Goal: Use online tool/utility: Use online tool/utility

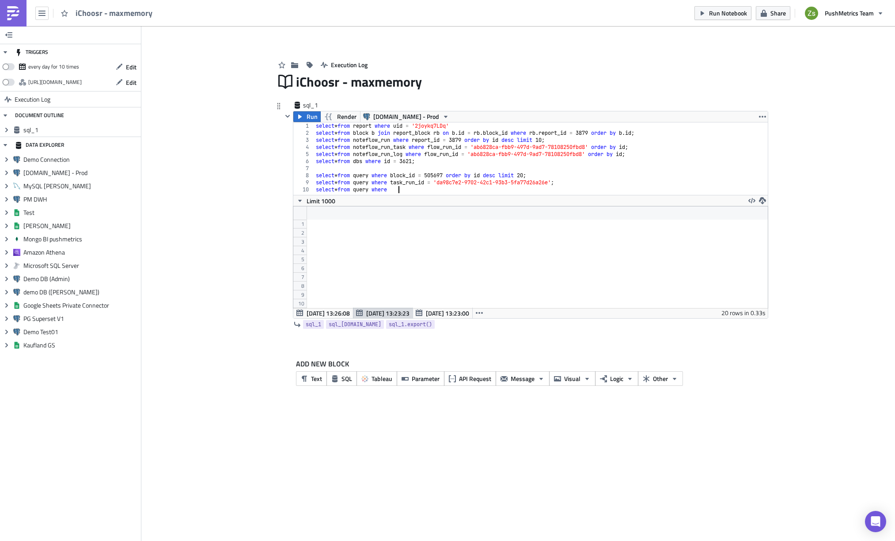
scroll to position [102, 475]
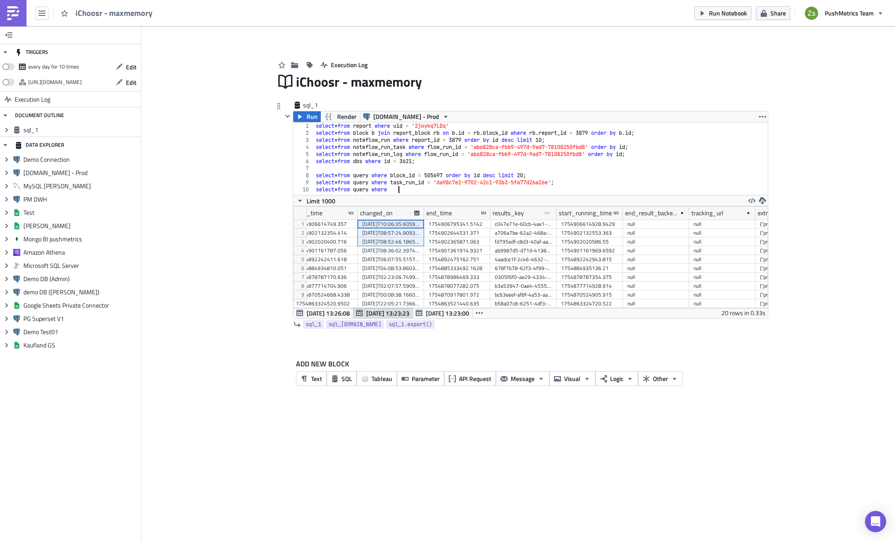
click at [594, 131] on div "select * from report where uid = '2joykq7LDq' select * from block b join report…" at bounding box center [541, 165] width 454 height 87
click at [680, 160] on div "select * from report where uid = '2joykq7LDq' select * from block b join report…" at bounding box center [541, 165] width 454 height 87
type textarea "select * from dbs where id = 3621;"
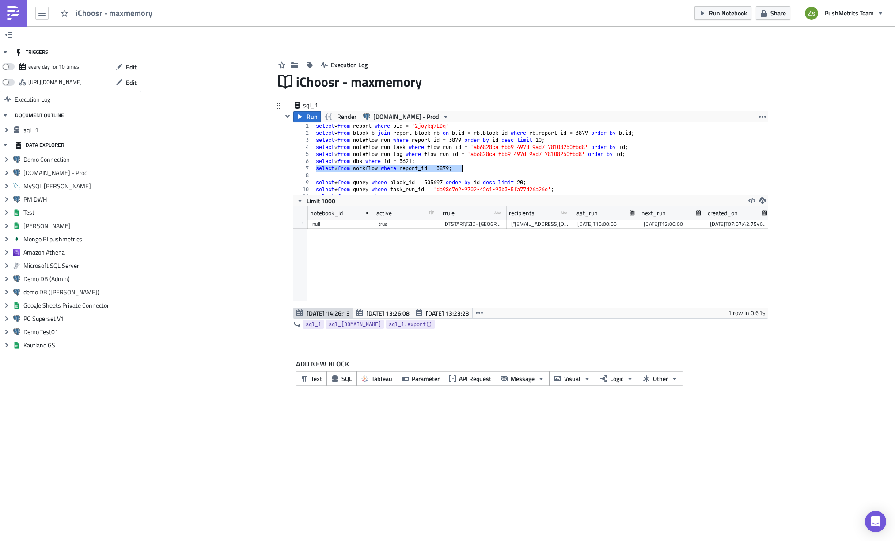
scroll to position [0, 351]
drag, startPoint x: 551, startPoint y: 215, endPoint x: 562, endPoint y: 213, distance: 11.3
click at [562, 213] on div at bounding box center [561, 213] width 1 height 14
click at [563, 213] on div at bounding box center [563, 213] width 1 height 14
drag, startPoint x: 630, startPoint y: 211, endPoint x: 662, endPoint y: 211, distance: 31.4
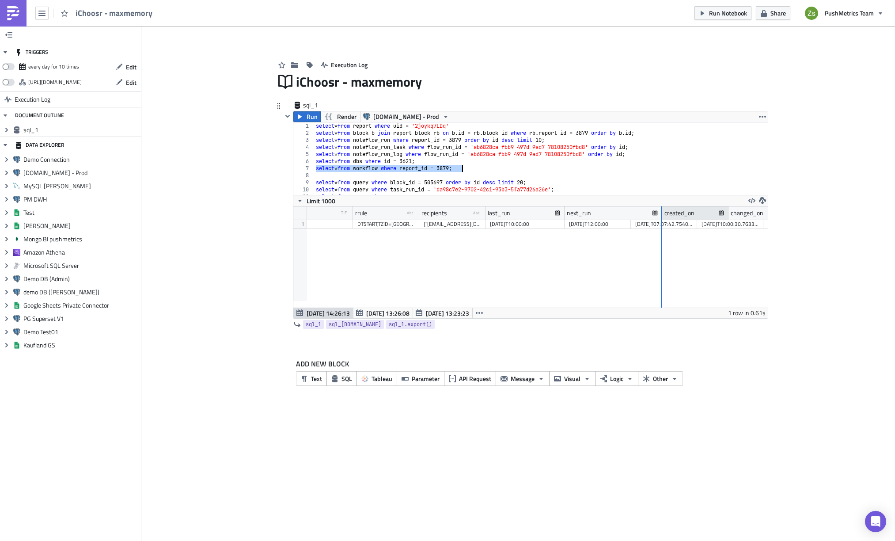
click at [662, 211] on div at bounding box center [661, 213] width 1 height 14
drag, startPoint x: 661, startPoint y: 212, endPoint x: 638, endPoint y: 213, distance: 22.5
click at [646, 213] on div at bounding box center [647, 213] width 2 height 14
click at [418, 142] on div "select * from report where uid = '2joykq7LDq' select * from block b join report…" at bounding box center [537, 165] width 447 height 87
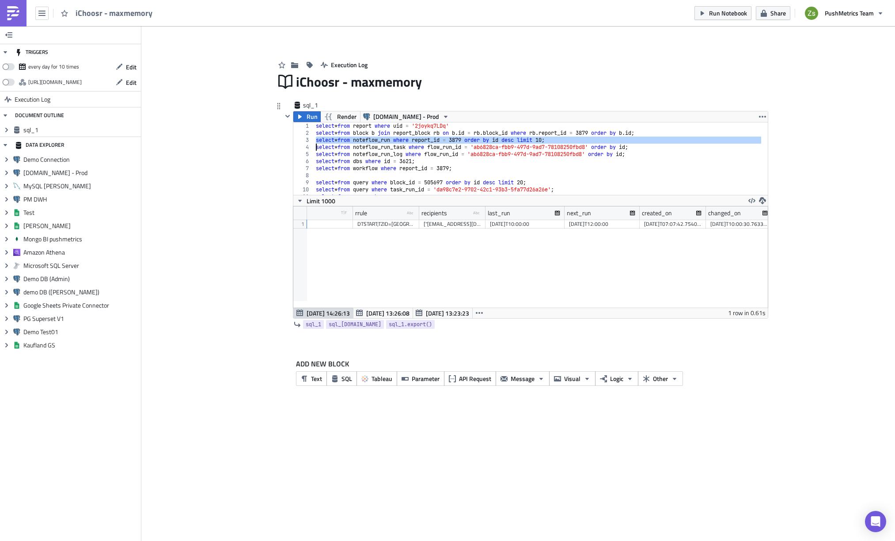
click at [418, 142] on div "select * from report where uid = '2joykq7LDq' select * from block b join report…" at bounding box center [537, 165] width 447 height 87
click at [313, 118] on span "Run" at bounding box center [312, 116] width 11 height 11
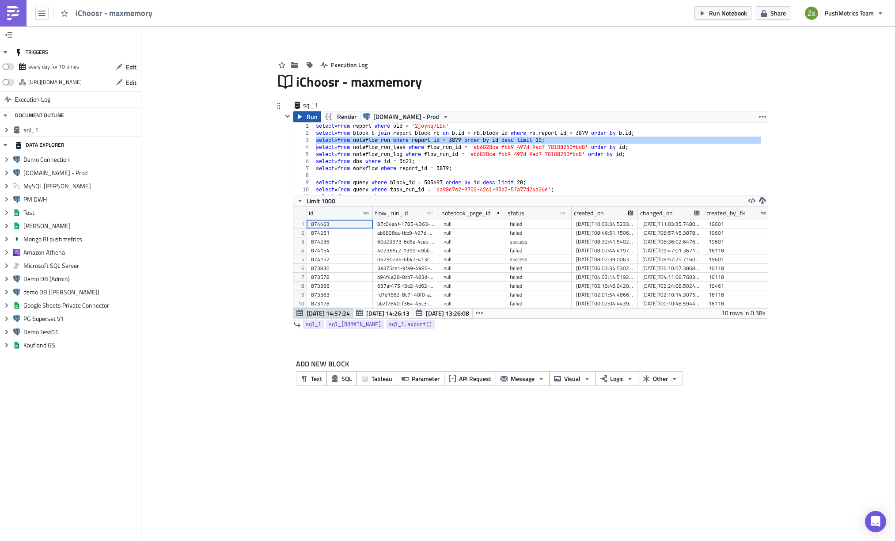
scroll to position [102, 475]
drag, startPoint x: 637, startPoint y: 215, endPoint x: 657, endPoint y: 215, distance: 19.9
click at [657, 215] on div at bounding box center [656, 213] width 1 height 14
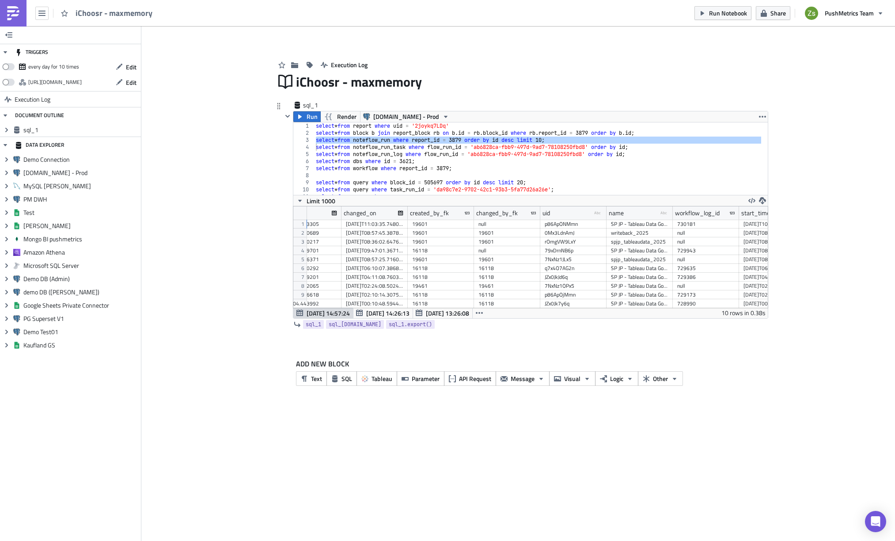
scroll to position [0, 316]
drag, startPoint x: 672, startPoint y: 217, endPoint x: 696, endPoint y: 217, distance: 23.9
click at [696, 217] on div at bounding box center [696, 213] width 1 height 14
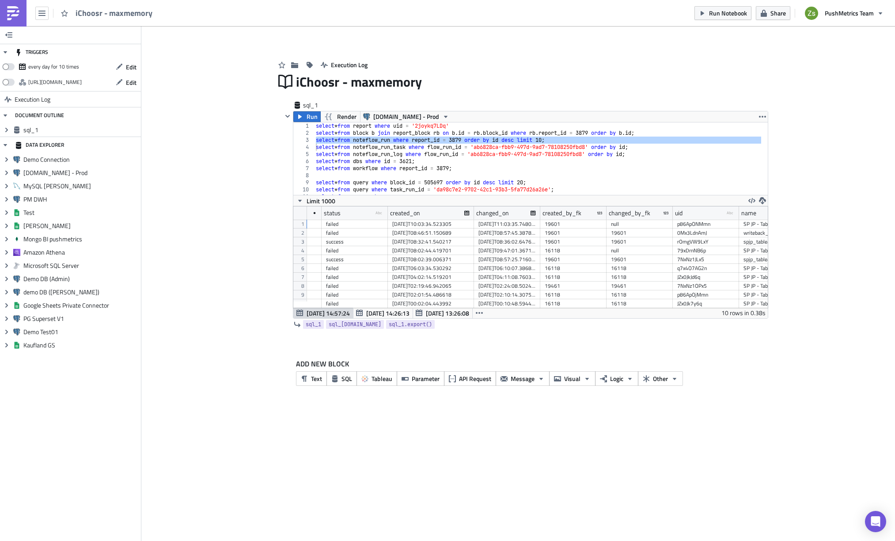
scroll to position [0, 0]
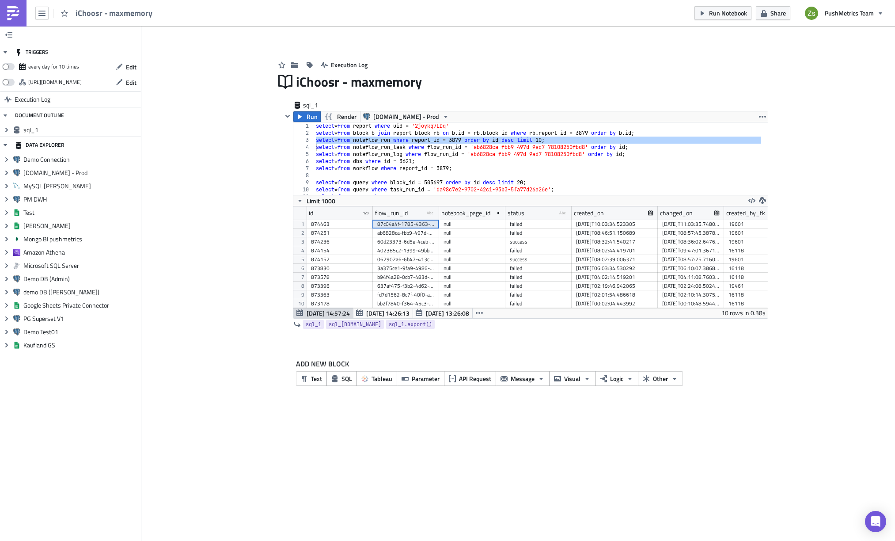
click at [408, 221] on div "87c04a4f-1785-4363-bd30-ced7c0c72d0a" at bounding box center [405, 224] width 57 height 9
click at [590, 187] on div "select * from report where uid = '2joykq7LDq' select * from block b join report…" at bounding box center [537, 165] width 447 height 87
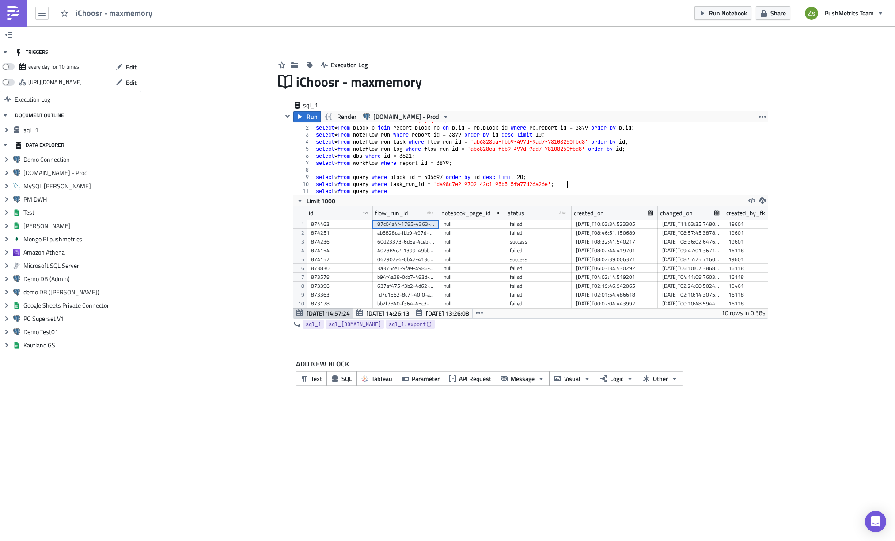
type textarea "select * from query where"
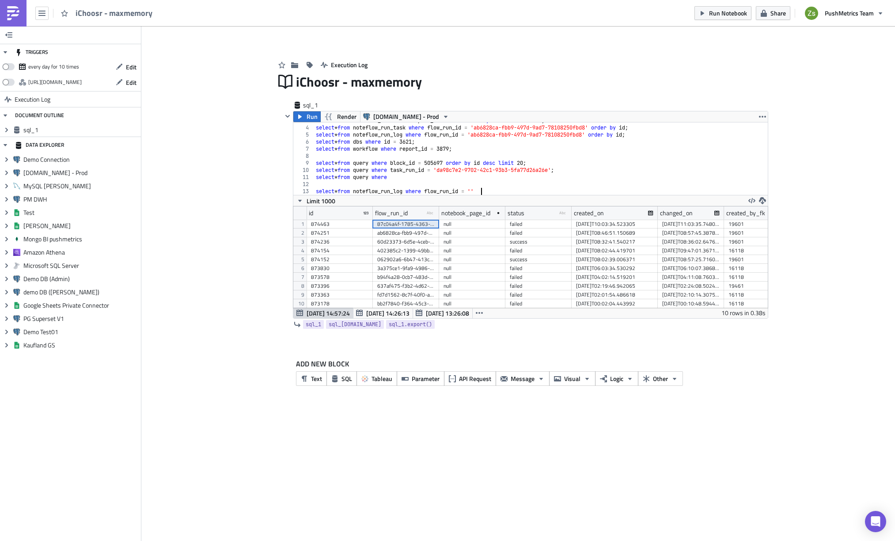
paste textarea "87c04a4f-1785-4363-bd30-ced7c0c72d0a'"
type textarea "select * from noteflow_run_log where flow_run_id = '87c04a4f-1785-4363-bd30-ced…"
type textarea "select * from query where"
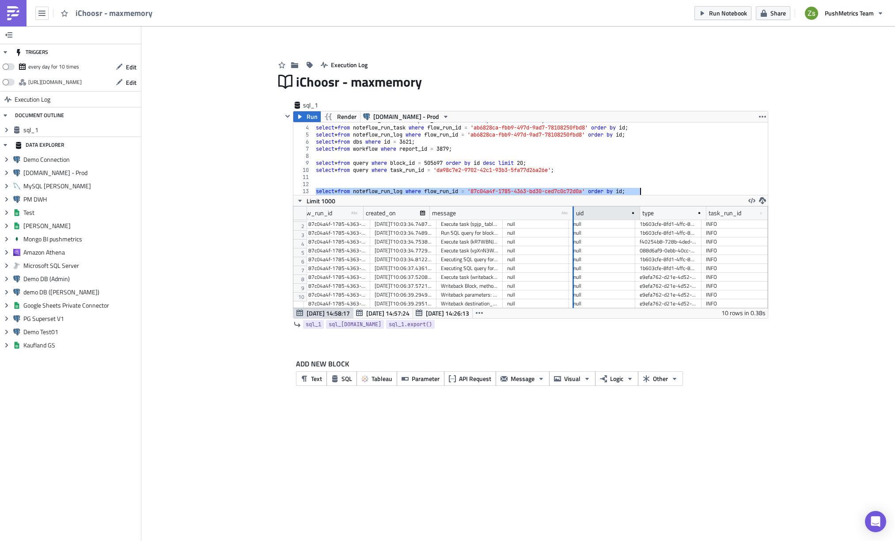
drag, startPoint x: 496, startPoint y: 214, endPoint x: 574, endPoint y: 219, distance: 77.9
click at [574, 219] on div at bounding box center [573, 213] width 1 height 14
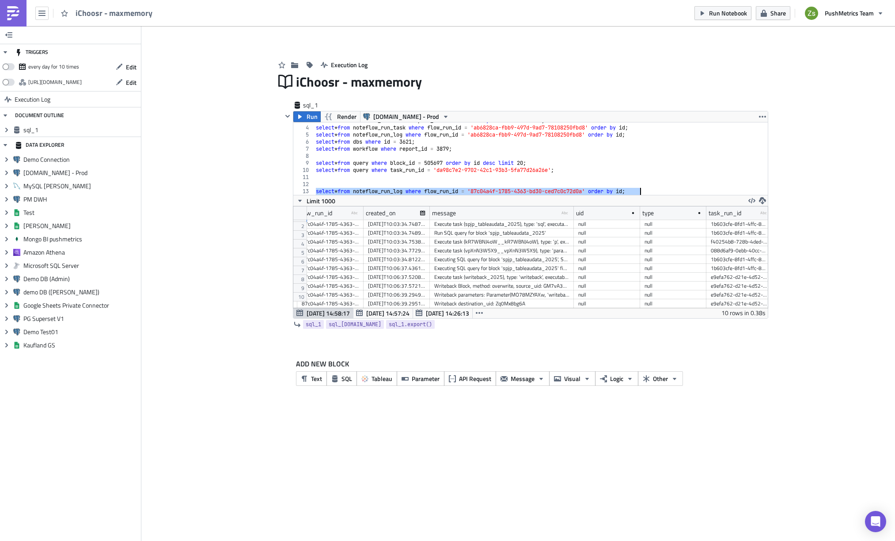
type textarea "select * from noteflow_run_log where flow_run_id = '87c04a4f-1785-4363-bd30-ced…"
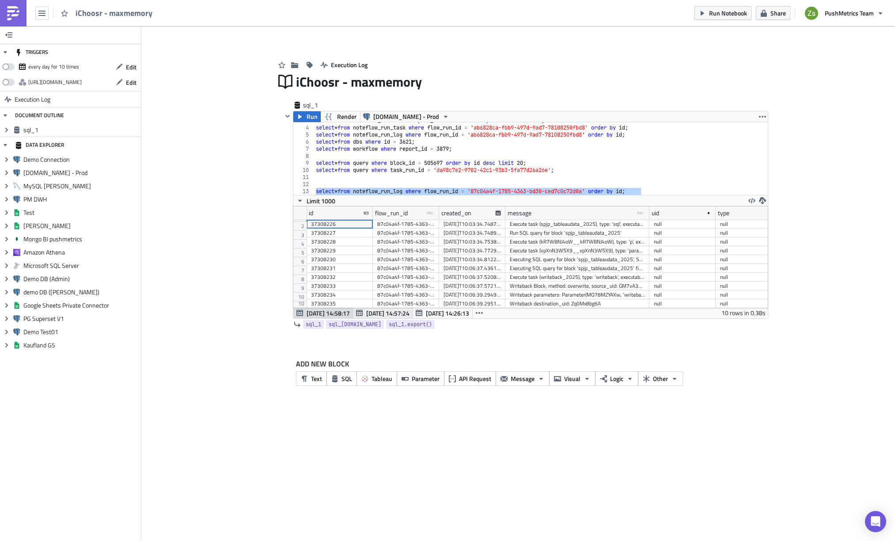
click at [376, 312] on span "[DATE] 14:57:24" at bounding box center [387, 312] width 43 height 9
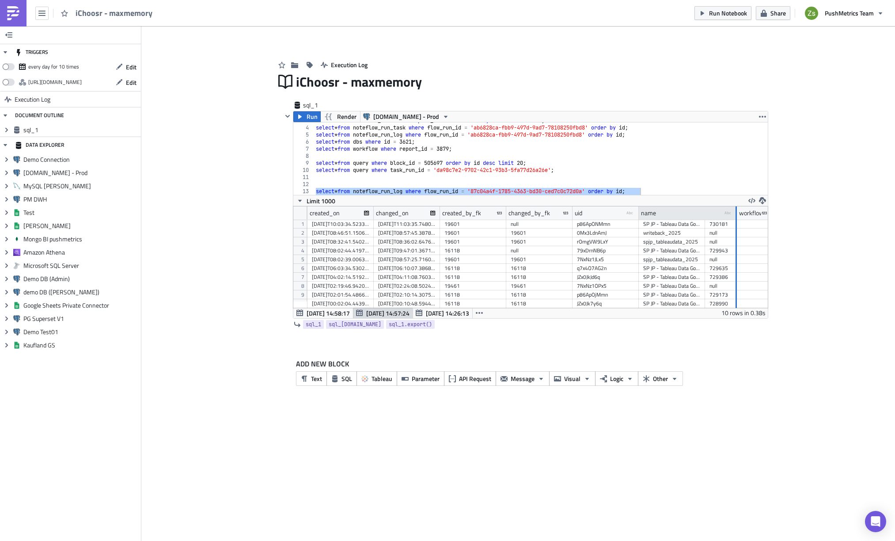
drag, startPoint x: 704, startPoint y: 216, endPoint x: 740, endPoint y: 212, distance: 36.4
click at [737, 212] on div at bounding box center [736, 213] width 1 height 14
drag, startPoint x: 740, startPoint y: 212, endPoint x: 751, endPoint y: 211, distance: 10.7
click at [750, 211] on div at bounding box center [749, 213] width 1 height 14
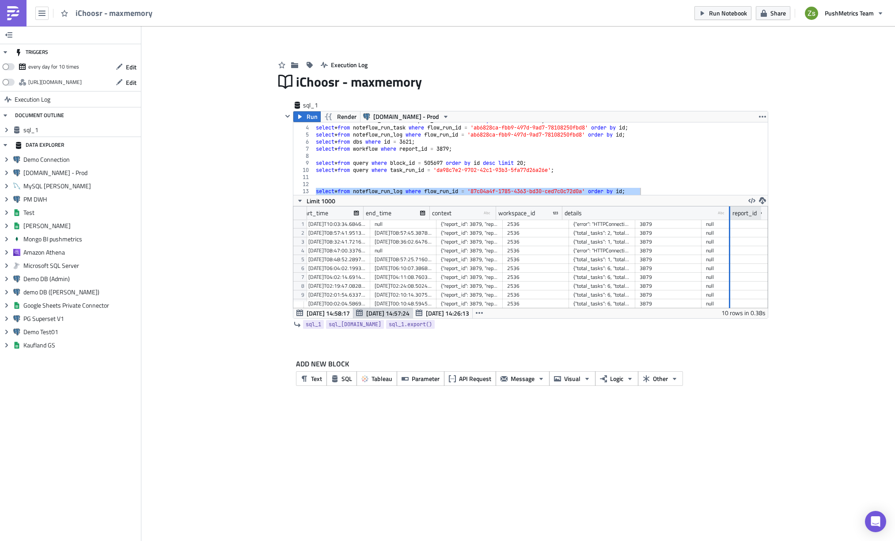
drag, startPoint x: 628, startPoint y: 215, endPoint x: 730, endPoint y: 210, distance: 101.8
click at [730, 210] on div at bounding box center [729, 213] width 1 height 14
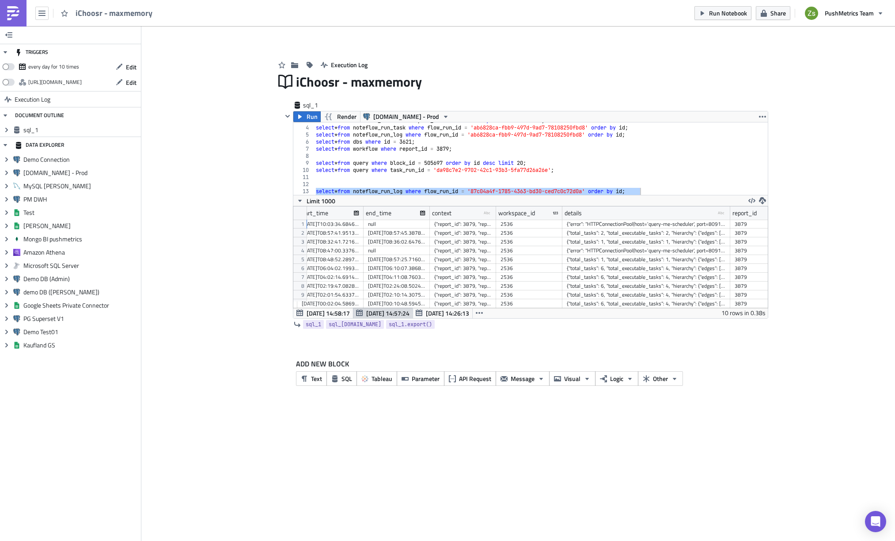
click at [706, 225] on div "{"error": "HTTPConnectionPool(host='query-me-scheduler', port=8091): Read timed…" at bounding box center [646, 224] width 159 height 9
click at [682, 185] on div "select * from noteflow_run where report_id = 3879 order by id desc limit 10 ; s…" at bounding box center [537, 160] width 447 height 87
type textarea "select * from noteflow_run_log where flow_run_id = '87c04a4f-1785-4363-bd30-ced…"
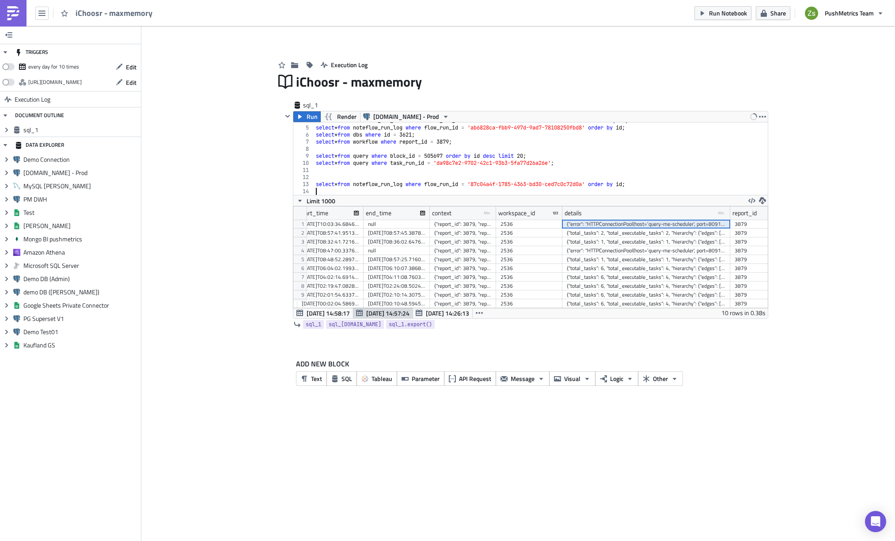
paste textarea "{"error": "HTTPConnectionPool(host='query-me-scheduler', port=8091): Read timed…"
type textarea "{"error": "HTTPConnectionPool(host='query-me-scheduler', port=8091): Read timed…"
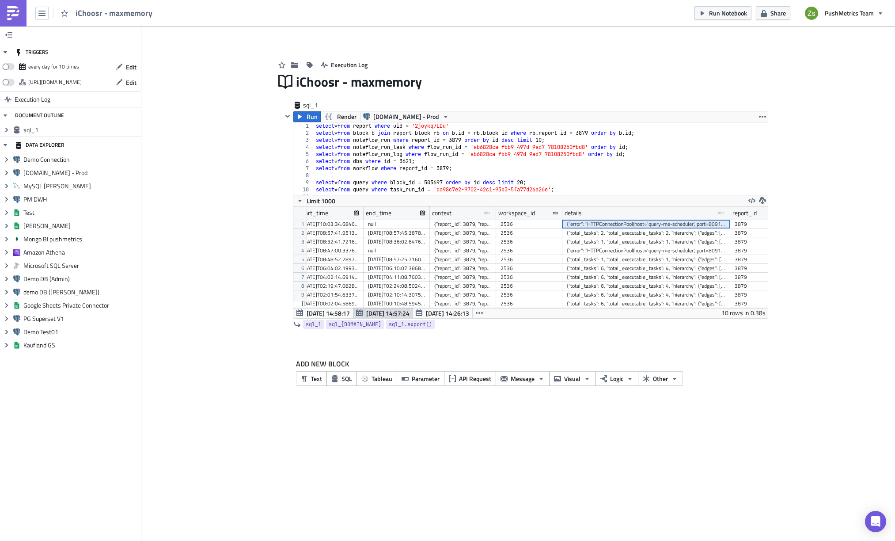
click at [413, 138] on div "select * from report where uid = '2joykq7LDq' select * from block b join report…" at bounding box center [537, 165] width 447 height 87
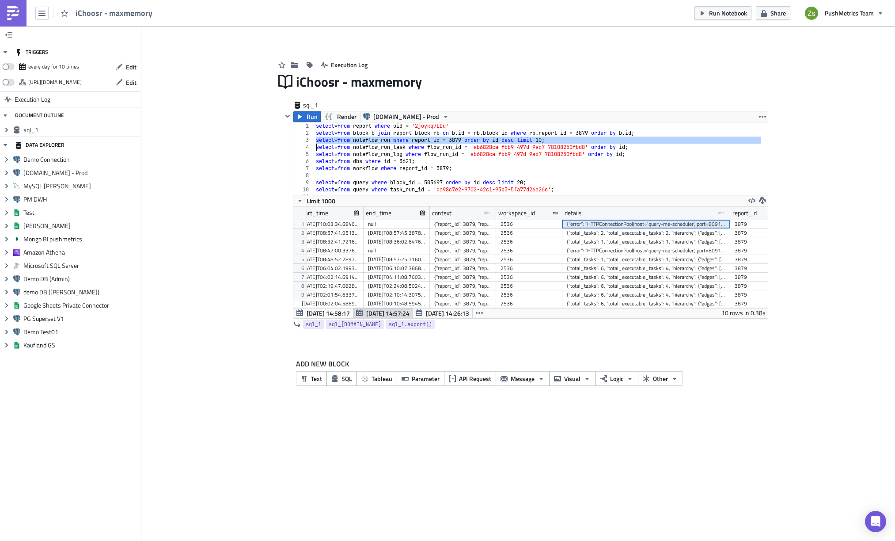
click at [413, 138] on div "select * from report where uid = '2joykq7LDq' select * from block b join report…" at bounding box center [537, 165] width 447 height 87
click at [312, 116] on span "Run" at bounding box center [312, 116] width 11 height 11
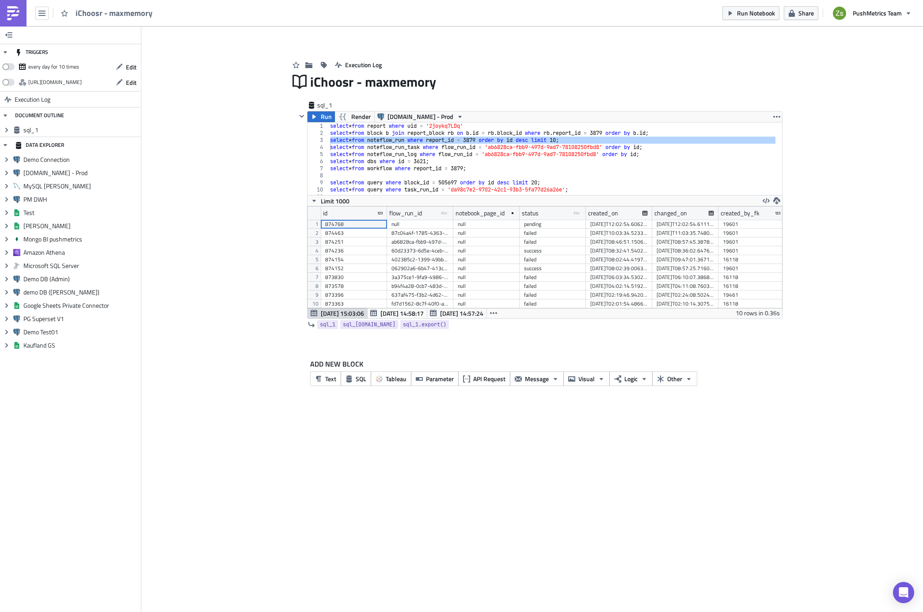
scroll to position [102, 475]
click at [324, 117] on span "Run" at bounding box center [326, 116] width 11 height 11
click at [407, 315] on span "[DATE] 15:03:06" at bounding box center [401, 312] width 43 height 9
click at [354, 313] on span "[DATE] 15:12:17" at bounding box center [342, 312] width 43 height 9
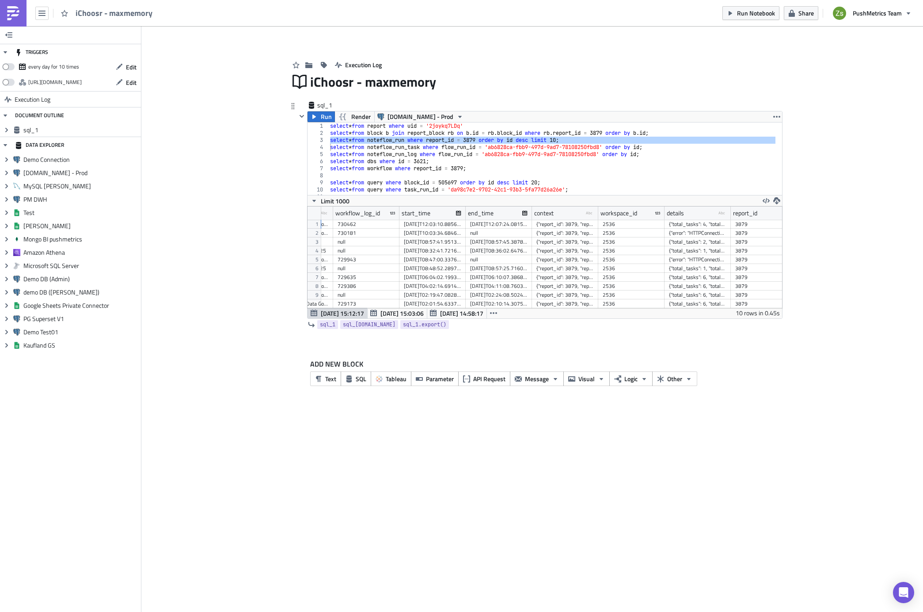
scroll to position [0, 738]
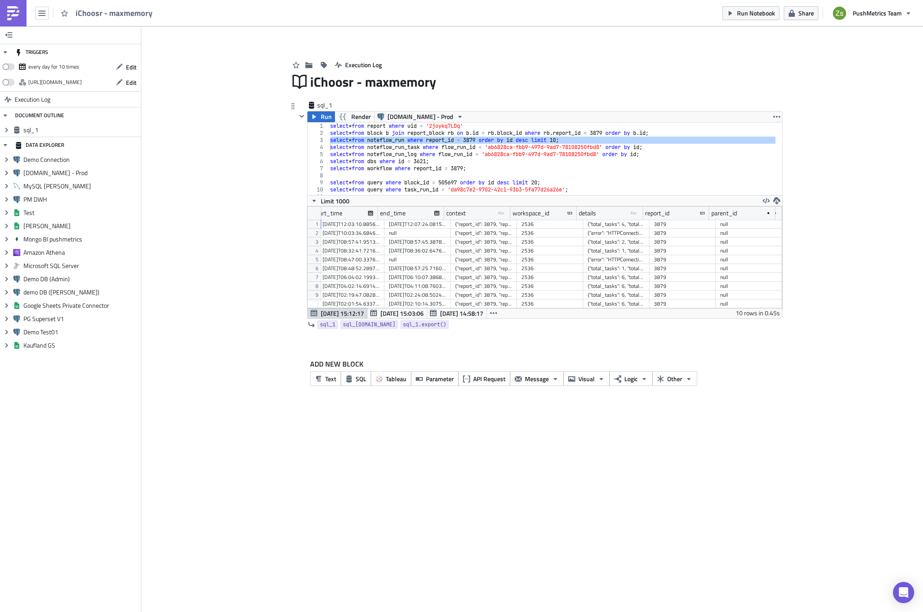
click at [688, 227] on div "3879" at bounding box center [682, 224] width 57 height 9
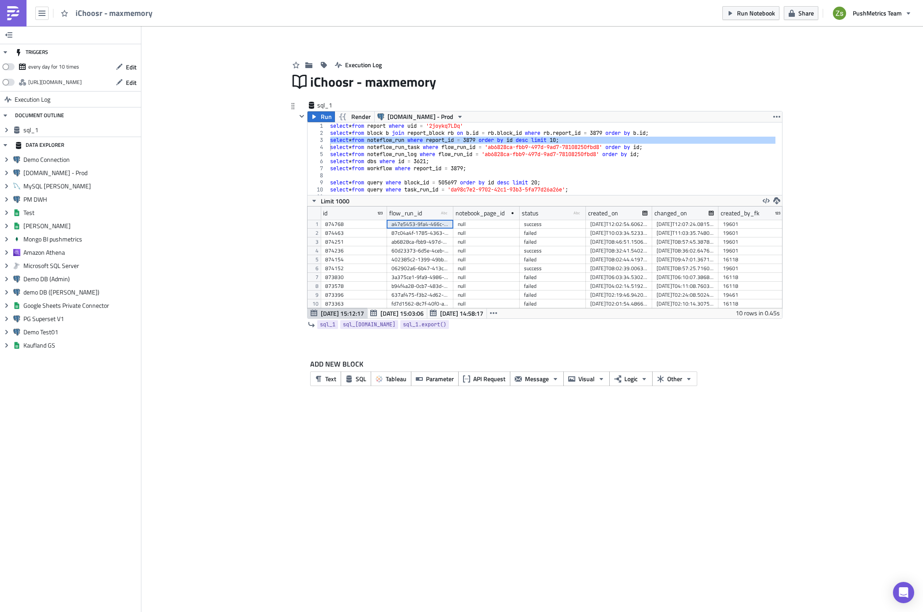
click at [407, 226] on div "a47e5453-9fa4-466c-b1d8-ff0315cb2ee6" at bounding box center [420, 224] width 57 height 9
drag, startPoint x: 499, startPoint y: 147, endPoint x: 613, endPoint y: 147, distance: 114.0
click at [613, 147] on div "select * from report where uid = '2joykq7LDq' select * from block b join report…" at bounding box center [551, 165] width 447 height 87
paste textarea "47e5453-9fa4-466c-b1d8-ff0315cb2ee6"
click at [606, 147] on div "select * from report where uid = '2joykq7LDq' select * from block b join report…" at bounding box center [551, 165] width 447 height 87
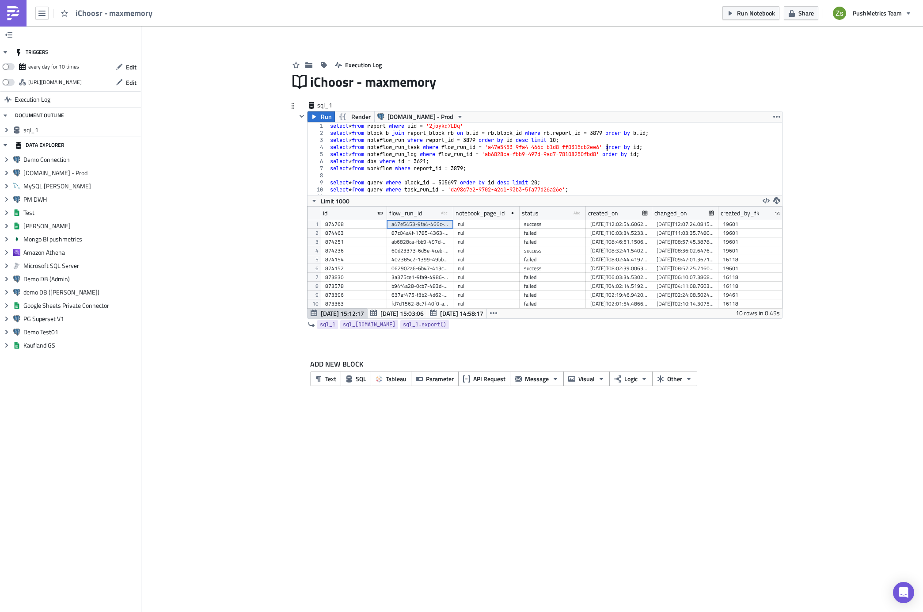
click at [606, 147] on div "select * from report where uid = '2joykq7LDq' select * from block b join report…" at bounding box center [551, 165] width 447 height 87
click at [330, 115] on span "Run" at bounding box center [326, 116] width 11 height 11
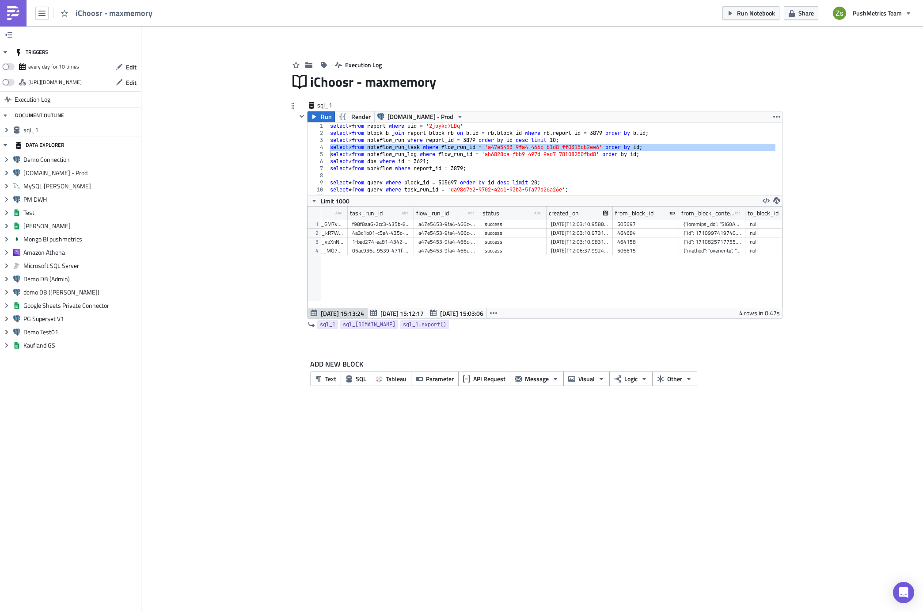
scroll to position [0, 0]
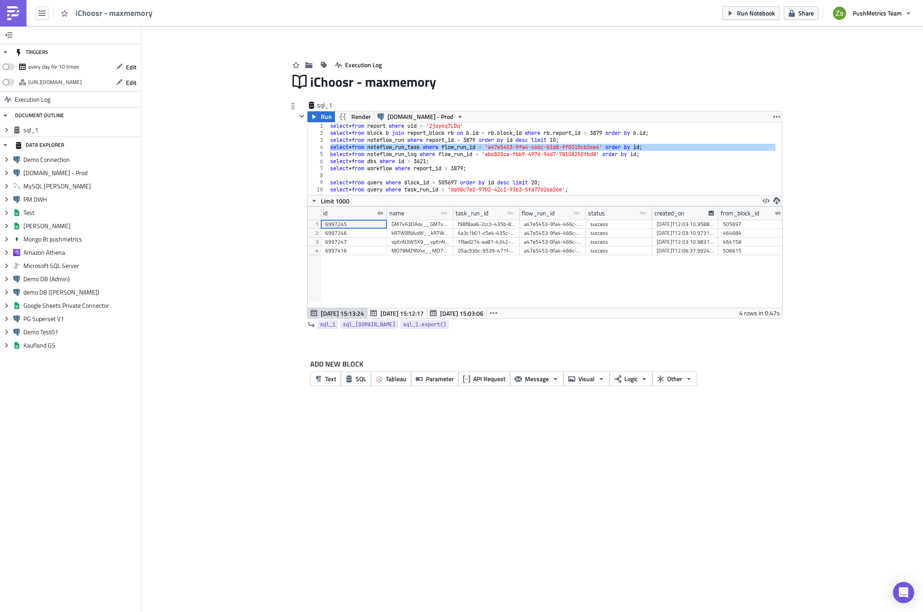
click at [496, 224] on div "f98f8aa6-2cc3-435b-8fae-b91f6012c597" at bounding box center [486, 224] width 57 height 9
click at [567, 171] on div "select * from report where uid = '2joykq7LDq' select * from block b join report…" at bounding box center [551, 165] width 447 height 87
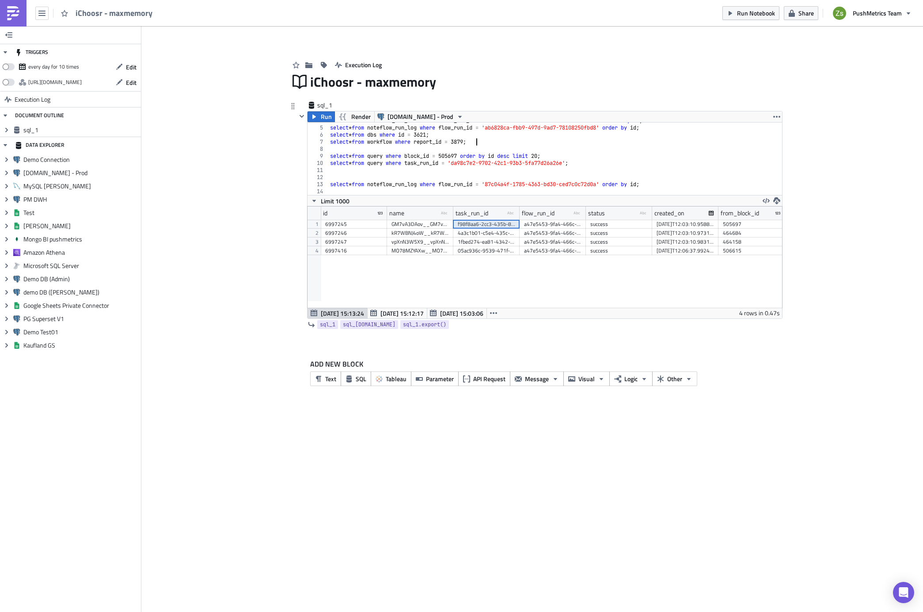
scroll to position [27, 0]
drag, startPoint x: 460, startPoint y: 161, endPoint x: 574, endPoint y: 161, distance: 114.0
click at [574, 161] on div "select * from noteflow_run_task where flow_run_id = 'a47e5453-9fa4-466c-b1d8-ff…" at bounding box center [551, 160] width 447 height 87
paste textarea "f98f8aa6-2cc3-435b-8fae-b91f6012c597"
click at [560, 162] on div "select * from noteflow_run_task where flow_run_id = 'a47e5453-9fa4-466c-b1d8-ff…" at bounding box center [551, 160] width 447 height 87
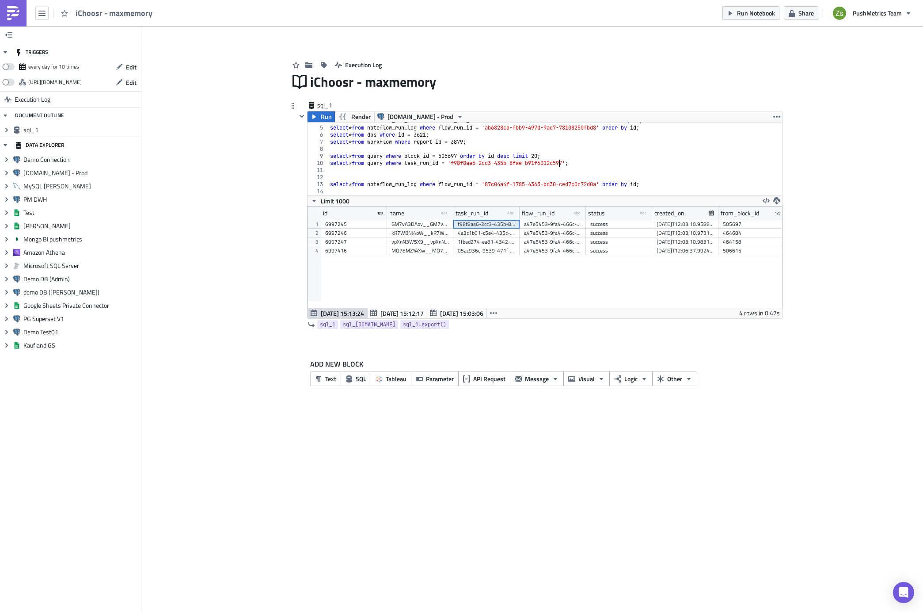
click at [560, 162] on div "select * from noteflow_run_task where flow_run_id = 'a47e5453-9fa4-466c-b1d8-ff…" at bounding box center [551, 160] width 447 height 87
type textarea "select * from query where task_run_id = 'f98f8aa6-2cc3-435b-8fae-b91f6012c597';"
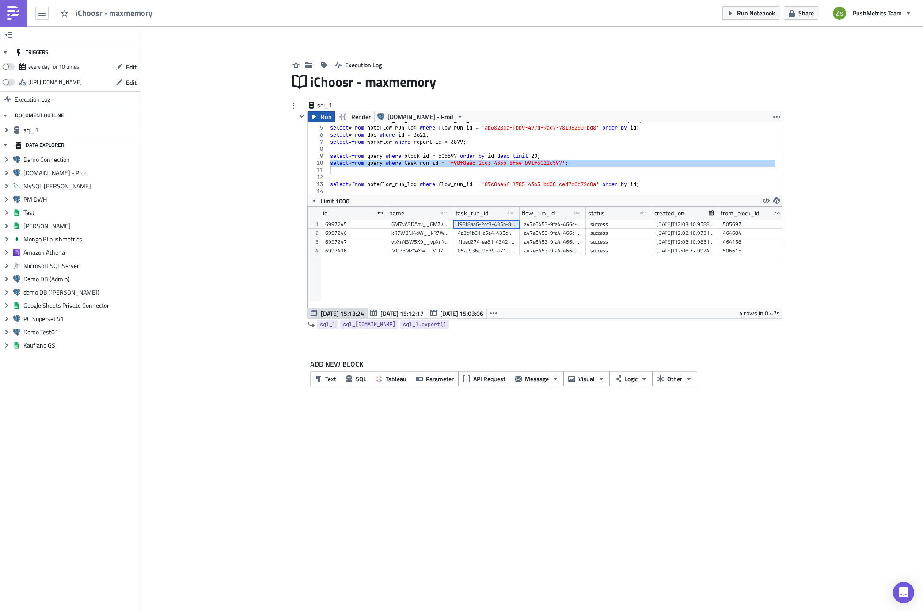
click at [318, 117] on button "Run" at bounding box center [321, 116] width 27 height 11
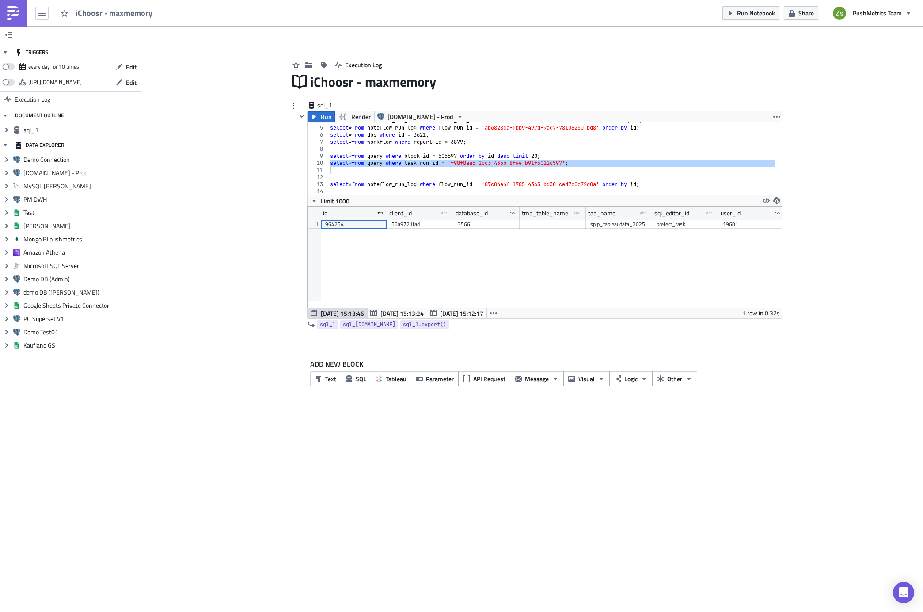
scroll to position [44088, 43715]
click at [608, 224] on div "ee1462c9-c060-41c8-91b1-cc76c7fcff9e" at bounding box center [602, 224] width 57 height 9
